Goal: Transaction & Acquisition: Obtain resource

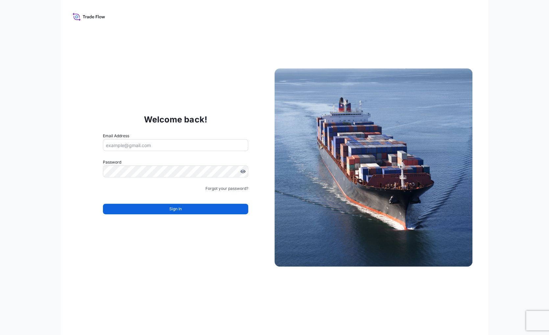
click at [200, 145] on input "Email Address" at bounding box center [175, 145] width 145 height 12
type input "[PERSON_NAME][EMAIL_ADDRESS][DOMAIN_NAME]"
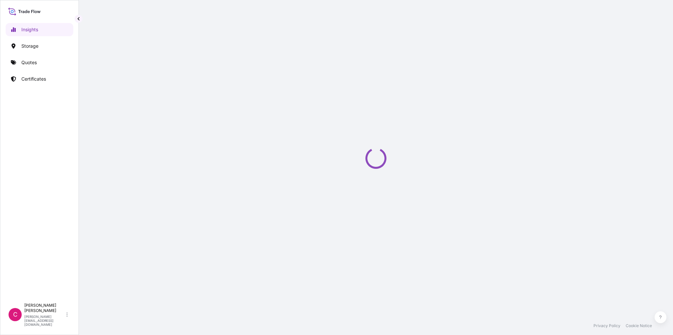
select select "2025"
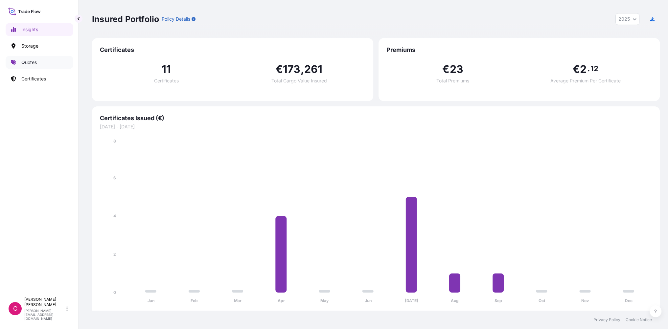
click at [34, 65] on p "Quotes" at bounding box center [28, 62] width 15 height 7
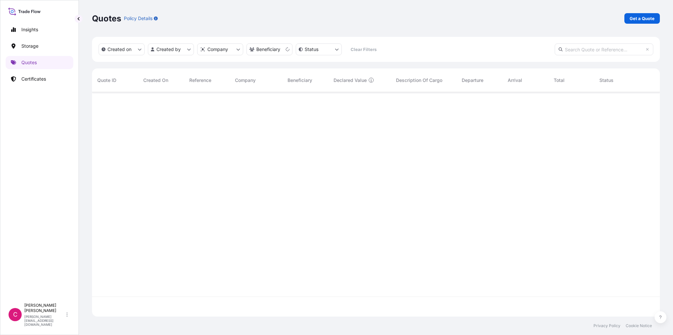
scroll to position [243, 563]
click at [637, 19] on p "Get a Quote" at bounding box center [642, 18] width 25 height 7
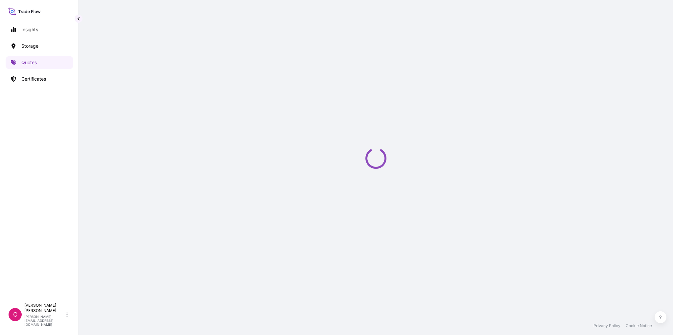
select select "Art Handling"
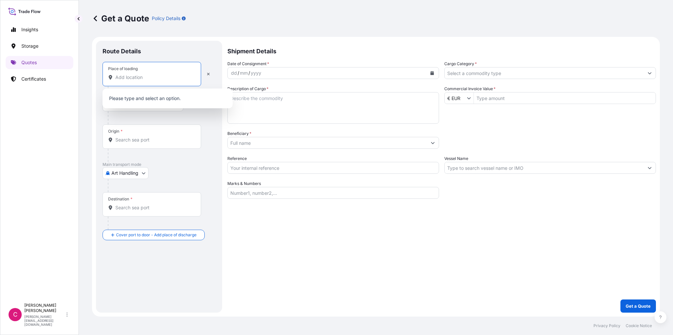
click at [138, 79] on input "Place of loading" at bounding box center [154, 77] width 78 height 7
click at [142, 78] on input "Place of loading" at bounding box center [154, 77] width 78 height 7
click at [162, 106] on div "Please type and select an option." at bounding box center [168, 98] width 130 height 20
click at [210, 73] on button "button" at bounding box center [208, 74] width 14 height 11
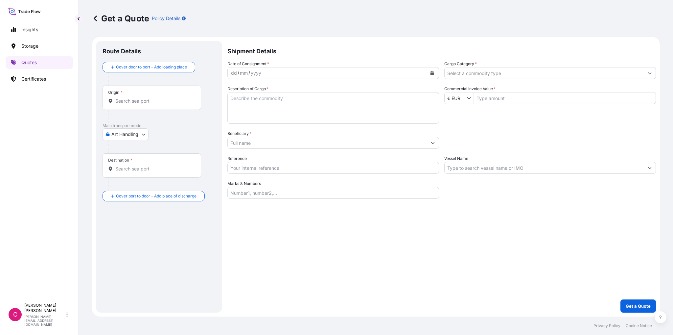
click at [153, 96] on div "Origin *" at bounding box center [152, 97] width 99 height 24
click at [153, 98] on input "Origin *" at bounding box center [154, 101] width 78 height 7
click at [153, 96] on div "Origin *" at bounding box center [152, 97] width 99 height 24
click at [153, 98] on input "Origin *" at bounding box center [154, 101] width 78 height 7
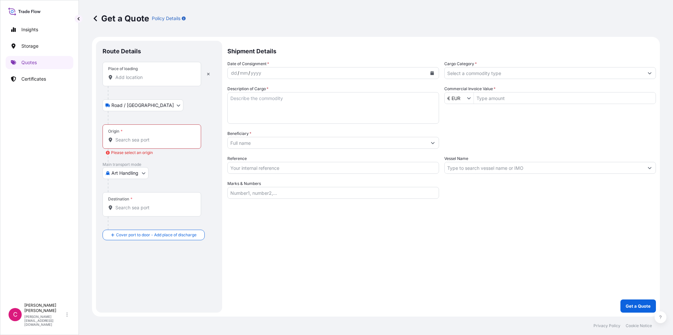
click at [130, 127] on div "Origin *" at bounding box center [152, 136] width 99 height 24
click at [130, 136] on input "Origin * Please select an origin" at bounding box center [154, 139] width 78 height 7
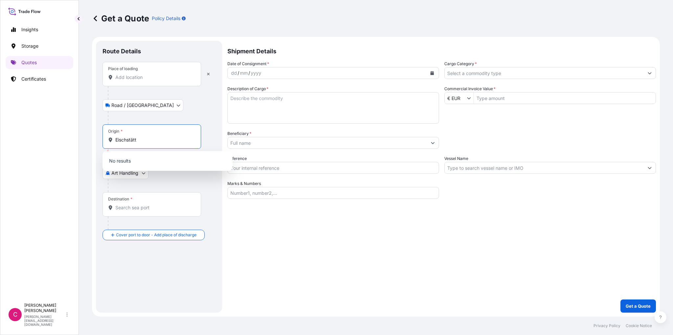
type input "Eischstätt"
click at [181, 178] on div "Main transport mode Art Handling Art Handling Courier Land / Air Sea Taxi or Co…" at bounding box center [159, 177] width 113 height 30
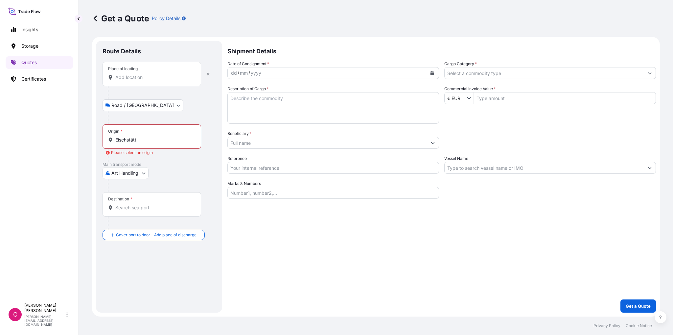
click at [139, 205] on input "Destination *" at bounding box center [154, 207] width 78 height 7
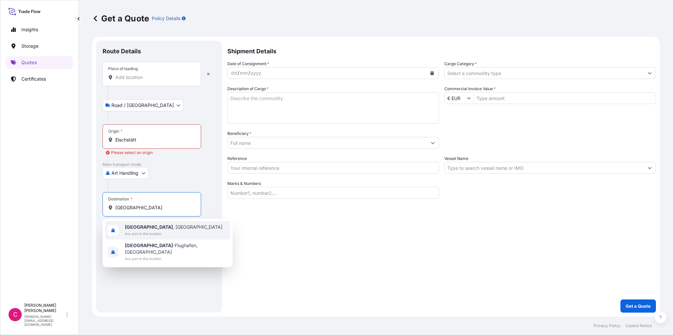
click at [137, 228] on b "[GEOGRAPHIC_DATA]" at bounding box center [149, 227] width 48 height 6
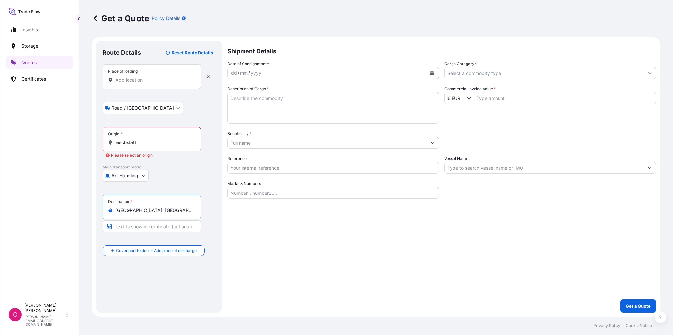
type input "[GEOGRAPHIC_DATA], [GEOGRAPHIC_DATA]"
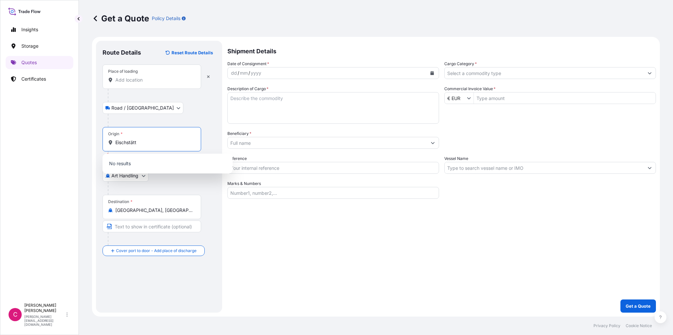
click at [135, 144] on input "Eischstätt" at bounding box center [154, 142] width 78 height 7
click at [147, 142] on input "Eischstätt" at bounding box center [154, 142] width 78 height 7
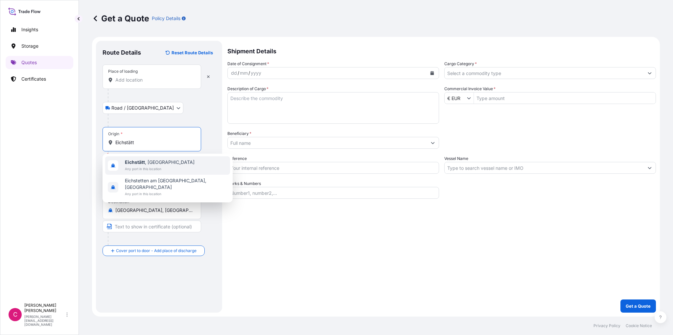
click at [139, 166] on span "Any port in this location" at bounding box center [160, 168] width 70 height 7
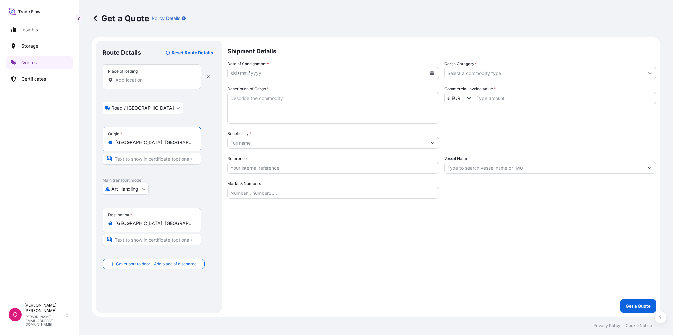
type input "[GEOGRAPHIC_DATA], [GEOGRAPHIC_DATA]"
click at [434, 74] on icon "Calendar" at bounding box center [432, 73] width 4 height 4
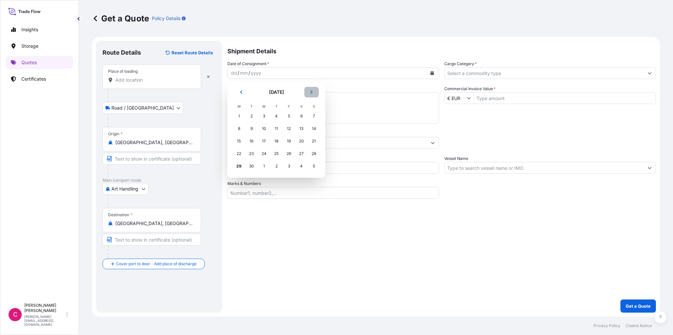
click at [312, 93] on icon "Next" at bounding box center [312, 92] width 4 height 4
click at [279, 127] on div "9" at bounding box center [277, 129] width 12 height 12
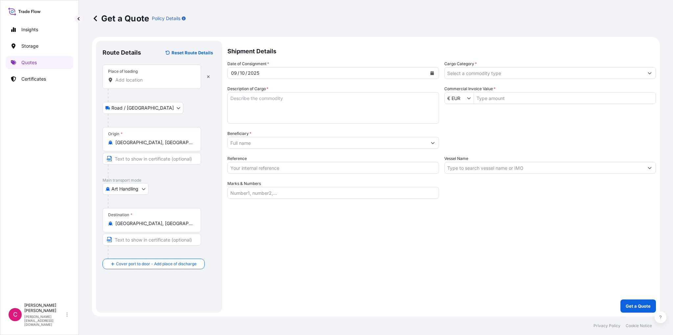
click at [303, 147] on input "Beneficiary *" at bounding box center [327, 143] width 199 height 12
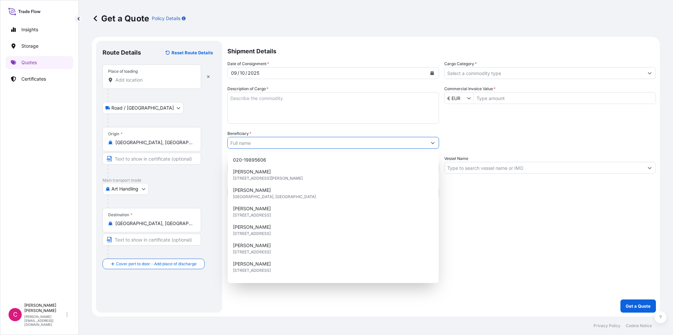
click at [304, 145] on input "Beneficiary *" at bounding box center [327, 143] width 199 height 12
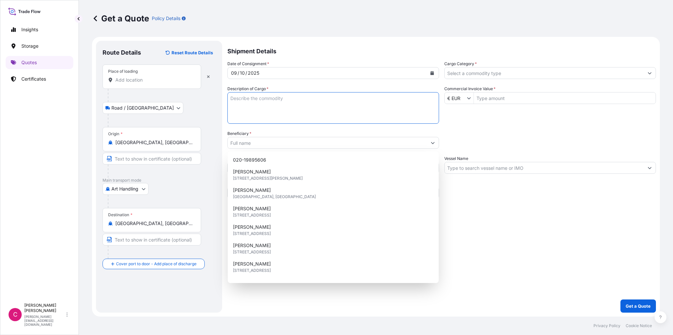
drag, startPoint x: 283, startPoint y: 106, endPoint x: 285, endPoint y: 99, distance: 6.8
click at [285, 99] on textarea "Description of Cargo *" at bounding box center [334, 108] width 212 height 32
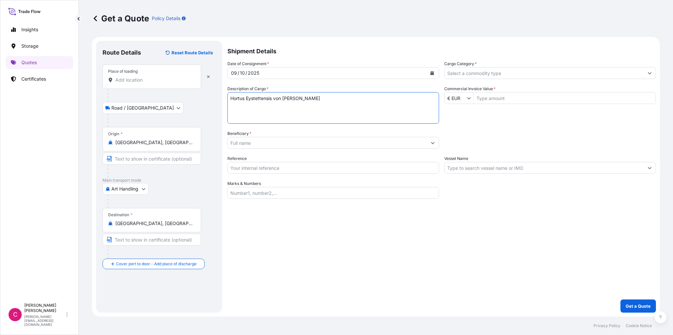
type textarea "Hortus Eystettensis von [PERSON_NAME]"
click at [488, 100] on input "Commercial Invoice Value *" at bounding box center [565, 98] width 182 height 12
type input "2,000,000"
click at [471, 124] on div "Date of Consignment * [DATE] Cargo Category * Description of Cargo * Hortus Eys…" at bounding box center [442, 129] width 429 height 138
click at [651, 73] on icon "Show suggestions" at bounding box center [650, 73] width 4 height 2
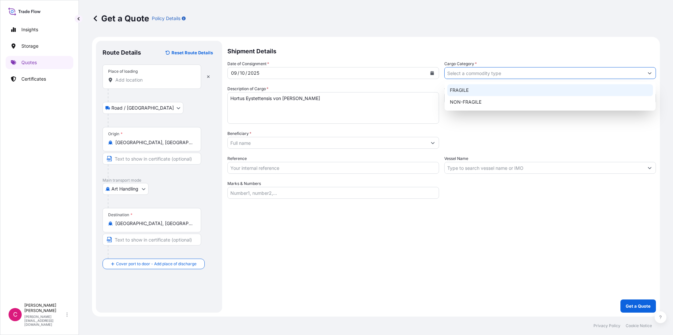
click at [458, 90] on div "FRAGILE" at bounding box center [550, 90] width 206 height 12
type input "FRAGILE"
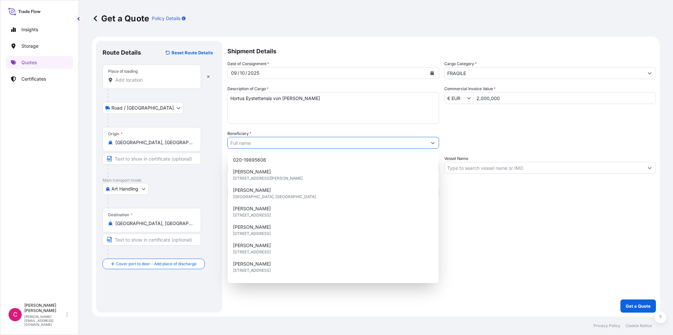
click at [347, 140] on input "Beneficiary *" at bounding box center [327, 143] width 199 height 12
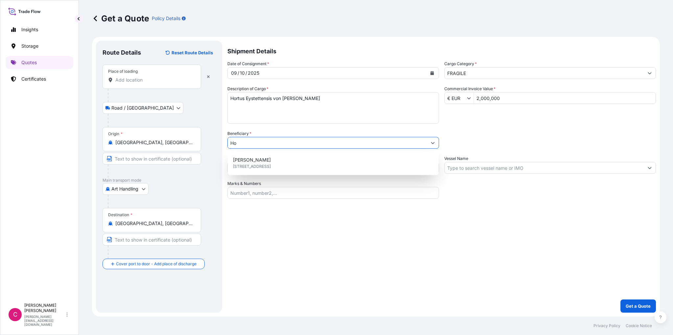
type input "H"
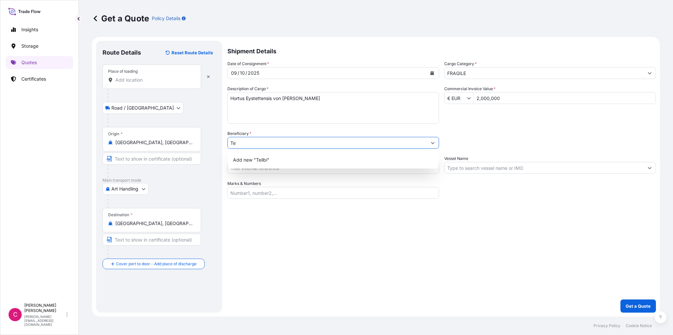
type input "T"
type input "Bischhöfliches Seminar St. Willibald"
click at [283, 230] on div "Shipment Details Date of Consignment * [DATE] Cargo Category * FRAGILE Descript…" at bounding box center [442, 177] width 429 height 272
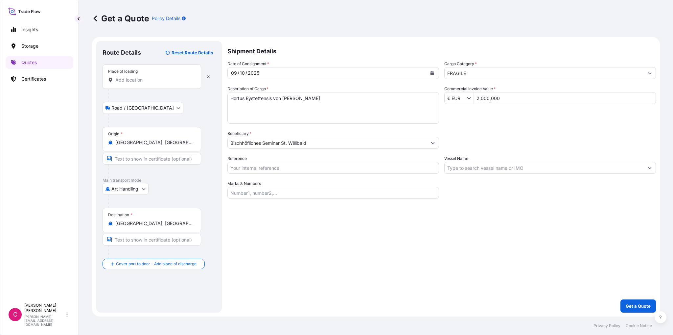
click at [432, 144] on icon "Show suggestions" at bounding box center [433, 143] width 4 height 4
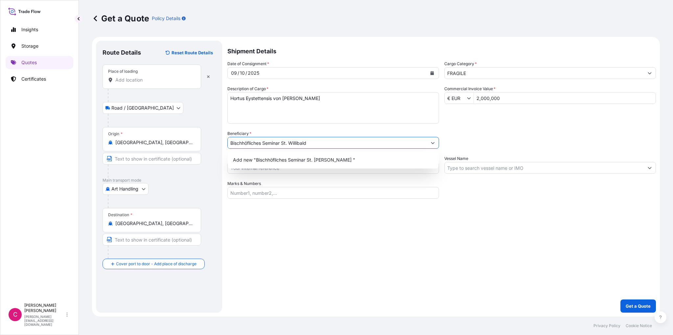
click at [432, 144] on icon "Show suggestions" at bounding box center [433, 143] width 4 height 4
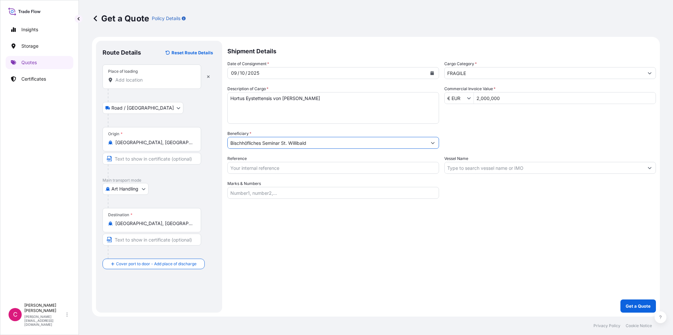
click at [354, 166] on input "Reference" at bounding box center [334, 168] width 212 height 12
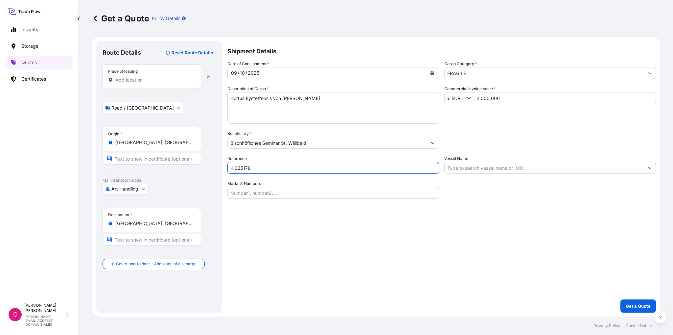
type input "K-025178"
click at [333, 212] on div "Shipment Details Date of Consignment * [DATE] Cargo Category * FRAGILE Descript…" at bounding box center [442, 177] width 429 height 272
click at [332, 141] on input "Bischhöfliches Seminar St. Willibald" at bounding box center [327, 143] width 199 height 12
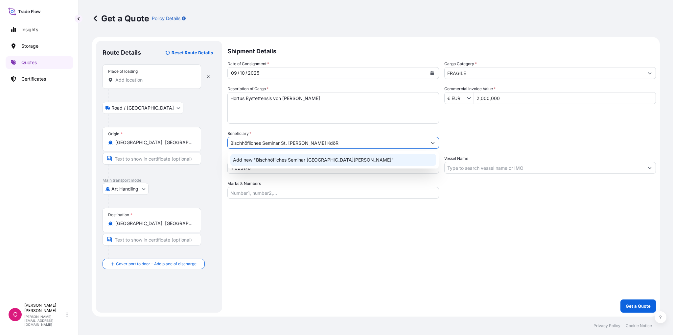
type input "Bischhöfliches Seminar St. [PERSON_NAME] KdöR"
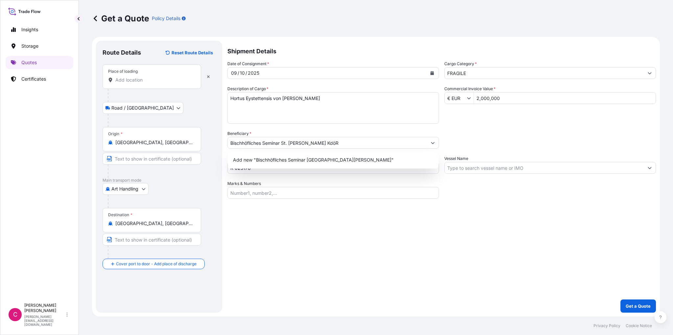
click at [344, 237] on div "Shipment Details Date of Consignment * [DATE] Cargo Category * FRAGILE Descript…" at bounding box center [442, 177] width 429 height 272
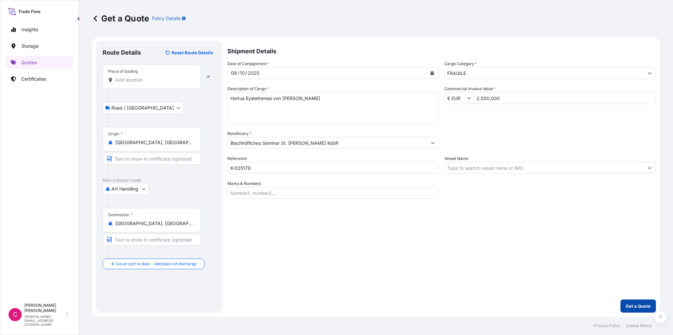
click at [640, 305] on p "Get a Quote" at bounding box center [638, 305] width 25 height 7
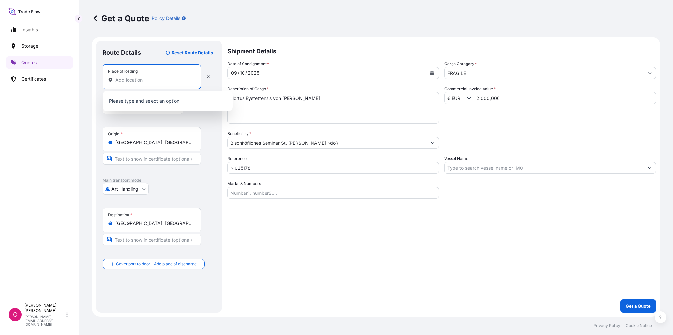
click at [139, 82] on input "Place of loading Please select a place of loading" at bounding box center [154, 80] width 78 height 7
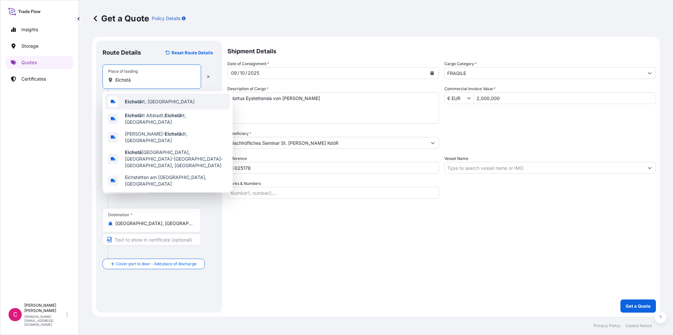
click at [138, 103] on b "Eichstä" at bounding box center [133, 102] width 17 height 6
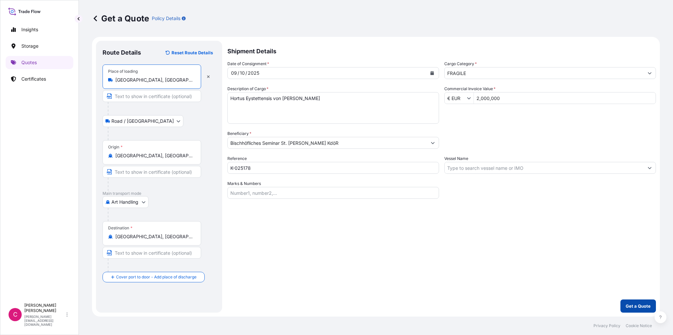
type input "[GEOGRAPHIC_DATA], [GEOGRAPHIC_DATA]"
click at [627, 304] on p "Get a Quote" at bounding box center [638, 305] width 25 height 7
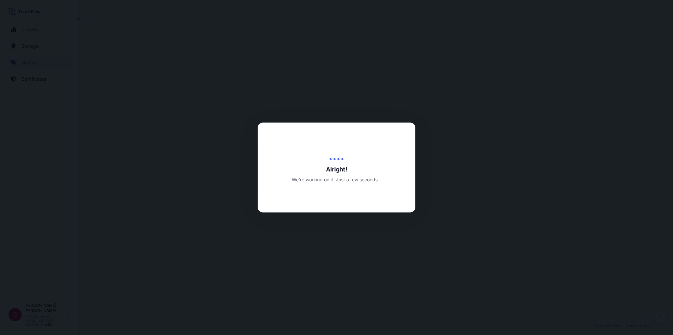
select select "Road / [GEOGRAPHIC_DATA]"
select select "Art Handling"
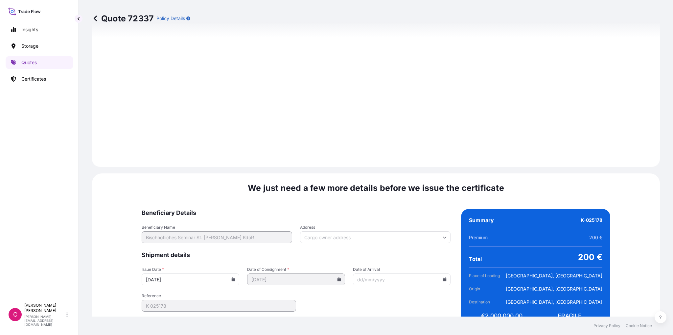
scroll to position [736, 0]
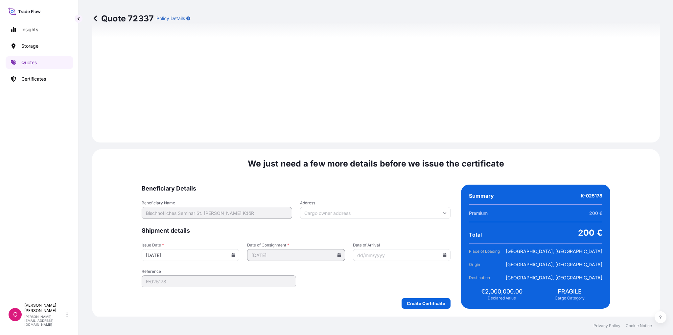
click at [427, 256] on input "Date of Arrival" at bounding box center [402, 255] width 98 height 12
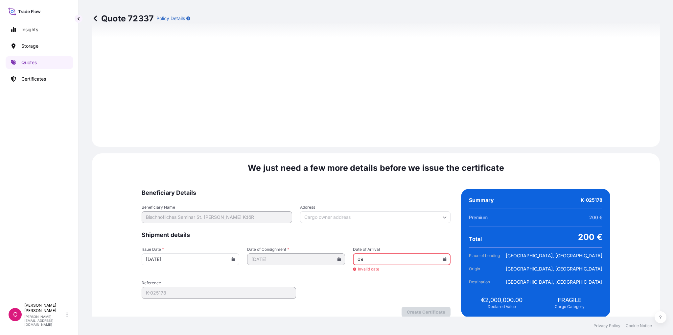
click at [443, 257] on icon at bounding box center [445, 259] width 4 height 4
click at [439, 147] on icon at bounding box center [439, 148] width 3 height 4
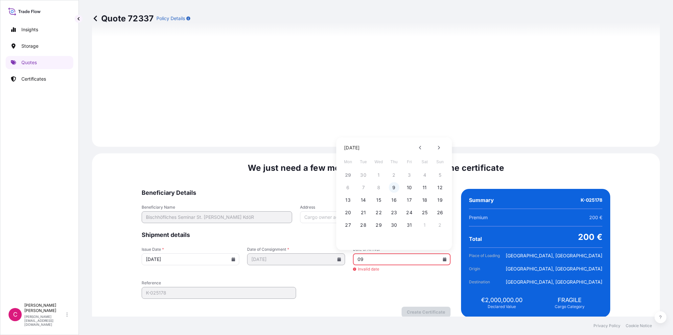
click at [396, 188] on button "9" at bounding box center [394, 187] width 11 height 11
type input "[DATE]"
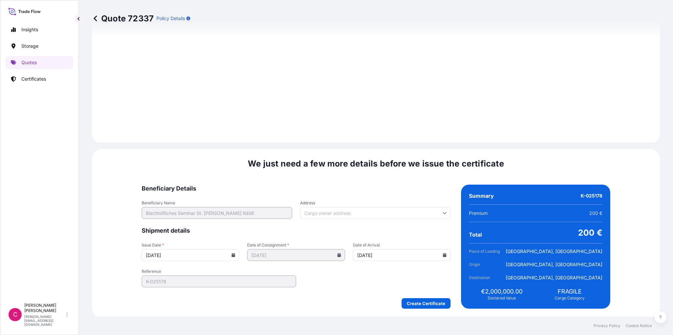
click at [443, 213] on icon at bounding box center [445, 213] width 4 height 4
click at [361, 298] on div "Create Certificate" at bounding box center [296, 303] width 309 height 11
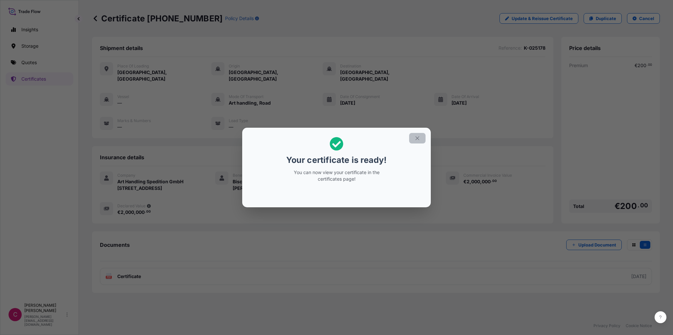
click at [416, 137] on icon "button" at bounding box center [418, 138] width 6 height 6
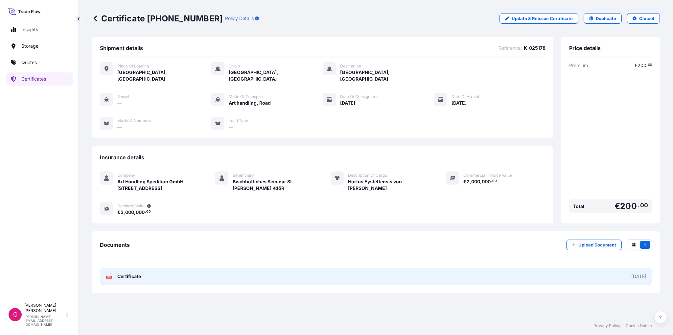
click at [178, 273] on link "PDF Certificate [DATE]" at bounding box center [376, 276] width 552 height 17
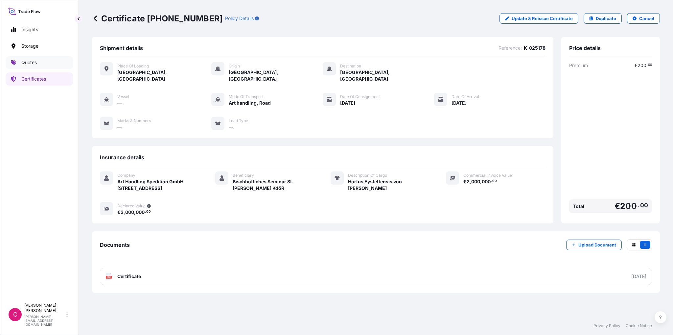
click at [32, 61] on p "Quotes" at bounding box center [28, 62] width 15 height 7
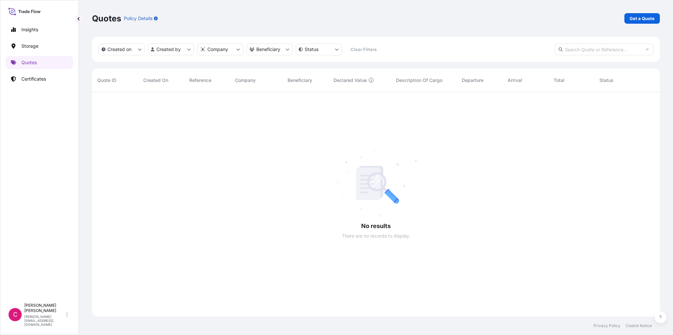
scroll to position [243, 563]
click at [646, 17] on p "Get a Quote" at bounding box center [642, 18] width 25 height 7
select select "Road / [GEOGRAPHIC_DATA]"
select select "Art Handling"
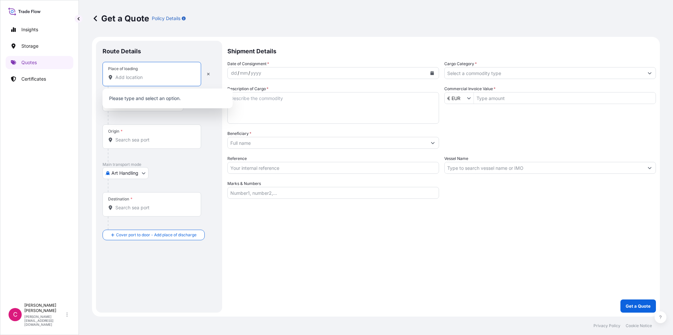
click at [126, 78] on input "Place of loading" at bounding box center [154, 77] width 78 height 7
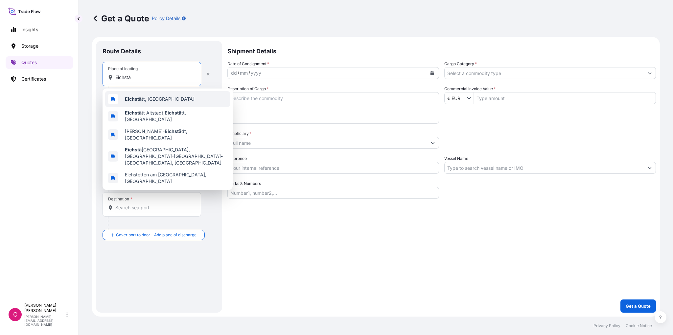
click at [144, 94] on div "Eichstä tt, [GEOGRAPHIC_DATA]" at bounding box center [167, 99] width 125 height 16
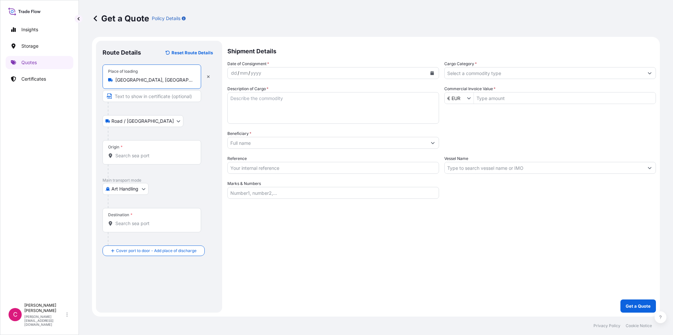
type input "[GEOGRAPHIC_DATA], [GEOGRAPHIC_DATA]"
click at [128, 147] on div "Origin *" at bounding box center [152, 152] width 99 height 24
click at [128, 152] on input "Origin *" at bounding box center [154, 155] width 78 height 7
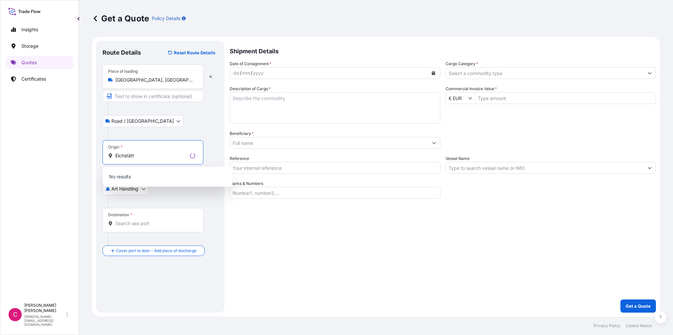
click at [134, 176] on p "No results" at bounding box center [167, 176] width 125 height 14
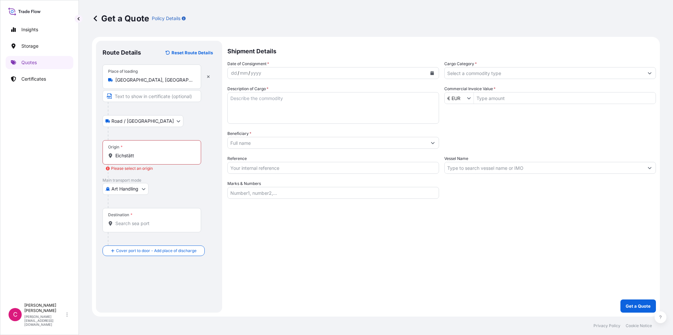
click at [145, 158] on input "Eichstätt" at bounding box center [154, 155] width 78 height 7
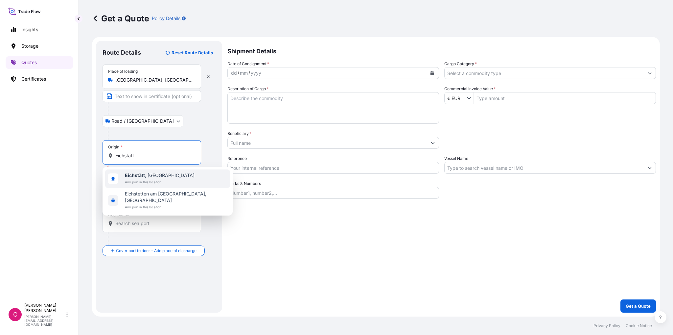
click at [147, 179] on span "Any port in this location" at bounding box center [160, 182] width 70 height 7
type input "[GEOGRAPHIC_DATA], [GEOGRAPHIC_DATA]"
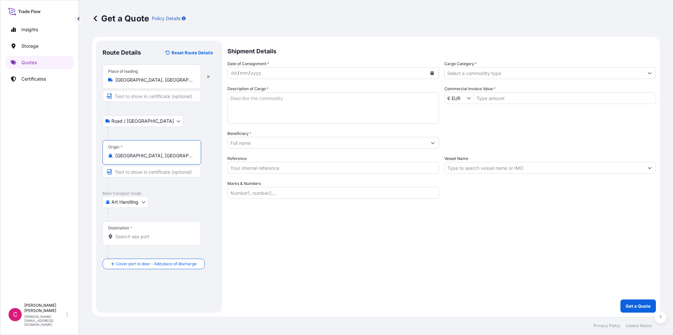
click at [136, 237] on input "Destination *" at bounding box center [154, 236] width 78 height 7
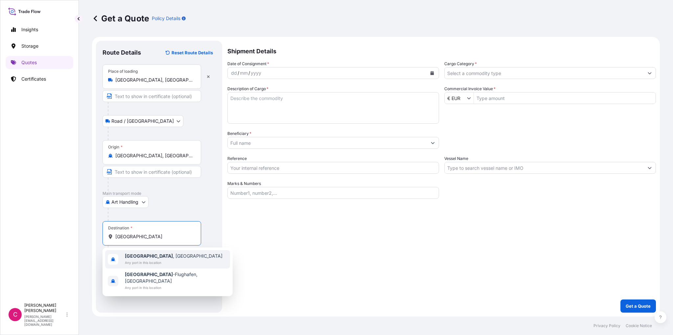
click at [153, 261] on span "Any port in this location" at bounding box center [174, 262] width 98 height 7
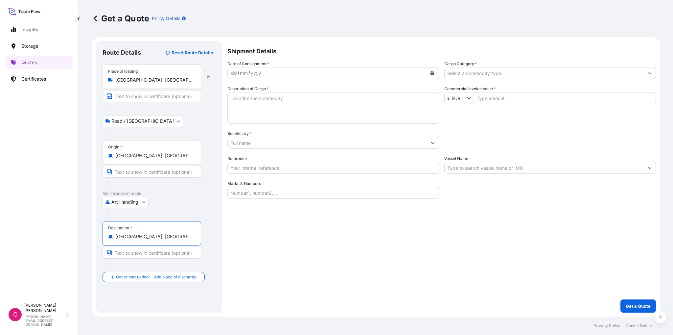
type input "[GEOGRAPHIC_DATA], [GEOGRAPHIC_DATA]"
click at [243, 108] on textarea "Description of Cargo *" at bounding box center [334, 108] width 212 height 32
paste textarea ""Astronomicum Caesarum" (2 Bände), Entstehungsjahr 1540, Maße 49 x 35,5 x 4,6 c…"
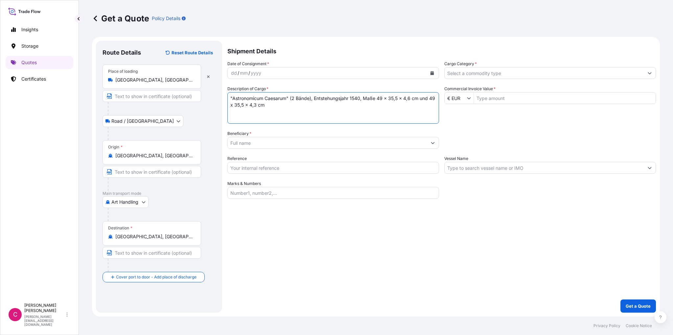
type textarea ""Astronomicum Caesarum" (2 Bände), Entstehungsjahr 1540, Maße 49 x 35,5 x 4,6 c…"
click at [494, 99] on input "Commercial Invoice Value *" at bounding box center [565, 98] width 182 height 12
type input "800,000"
click at [621, 299] on button "Get a Quote" at bounding box center [639, 305] width 36 height 13
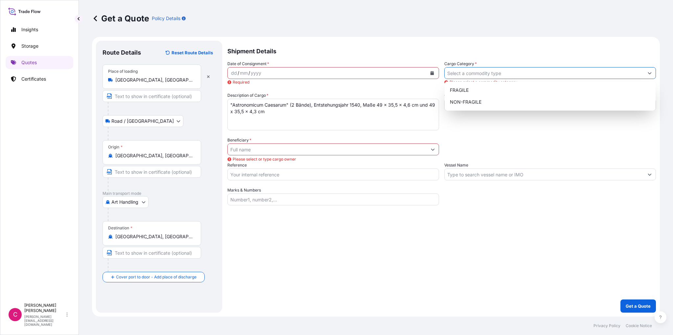
click at [483, 75] on input "Cargo Category *" at bounding box center [544, 73] width 199 height 12
click at [455, 88] on div "FRAGILE" at bounding box center [550, 90] width 206 height 12
type input "FRAGILE"
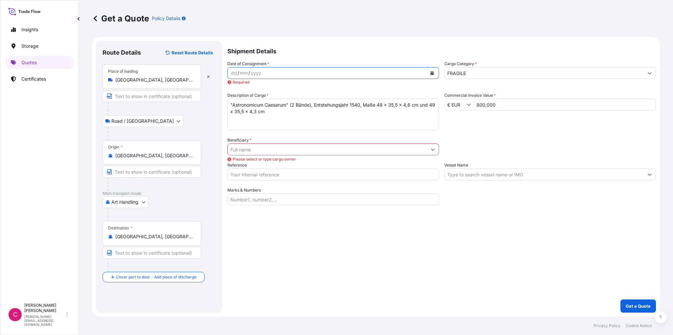
click at [434, 73] on button "Calendar" at bounding box center [432, 73] width 11 height 11
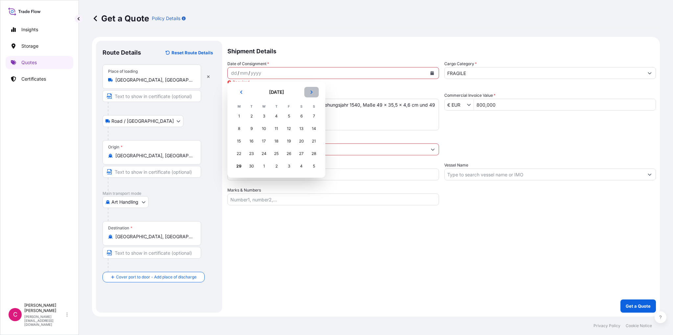
click at [312, 92] on icon "Next" at bounding box center [312, 91] width 2 height 3
click at [277, 127] on div "9" at bounding box center [277, 129] width 12 height 12
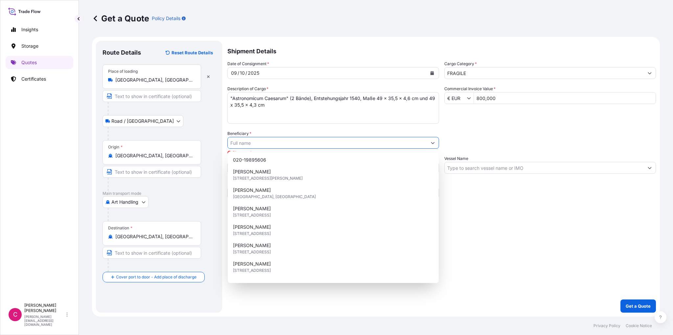
click at [247, 144] on input "Beneficiary *" at bounding box center [327, 143] width 199 height 12
paste input "Universitätsbibliothek Eichstätt-[GEOGRAPHIC_DATA] Abteilung Historische Bestän…"
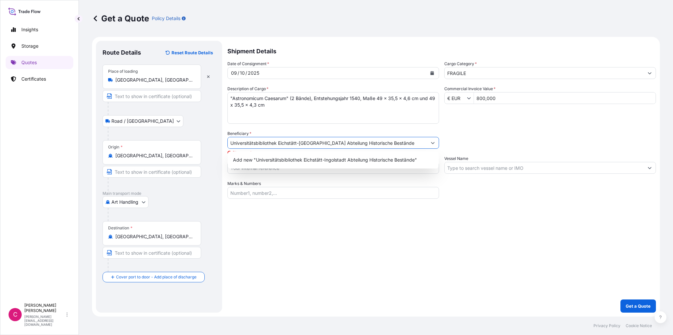
type input "Universitätsbibliothek Eichstätt-[GEOGRAPHIC_DATA] Abteilung Historische Bestän…"
click at [314, 219] on div "Shipment Details Date of Consignment * [DATE] Cargo Category * FRAGILE Descript…" at bounding box center [442, 177] width 429 height 272
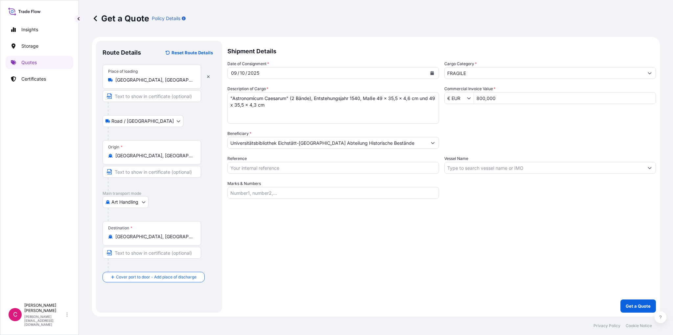
click at [267, 169] on input "Reference" at bounding box center [334, 168] width 212 height 12
type input "K-025178"
click at [645, 307] on p "Get a Quote" at bounding box center [638, 305] width 25 height 7
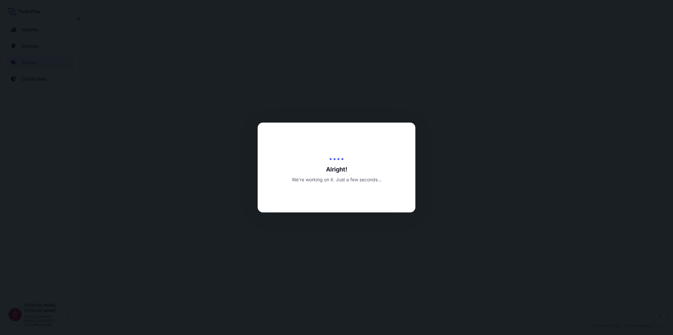
select select "Road / [GEOGRAPHIC_DATA]"
select select "Art Handling"
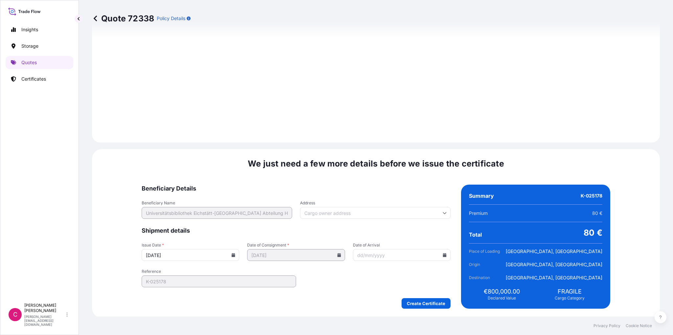
scroll to position [736, 0]
click at [443, 255] on icon at bounding box center [445, 255] width 4 height 4
click at [438, 143] on icon at bounding box center [439, 143] width 3 height 4
click at [398, 184] on button "9" at bounding box center [394, 182] width 11 height 11
type input "[DATE]"
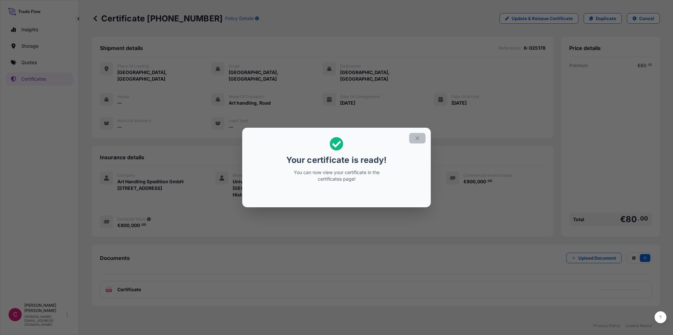
click at [416, 138] on icon "button" at bounding box center [418, 138] width 6 height 6
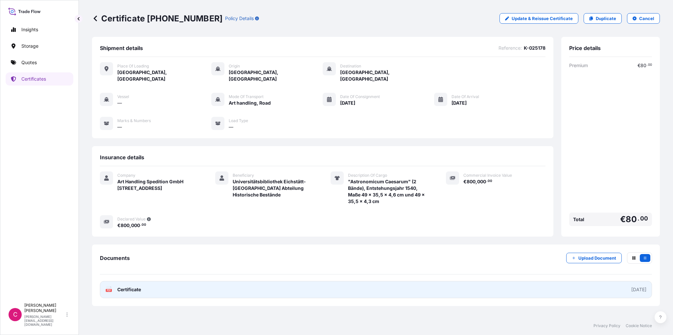
click at [112, 286] on div "PDF Certificate" at bounding box center [124, 289] width 36 height 7
